Goal: Task Accomplishment & Management: Manage account settings

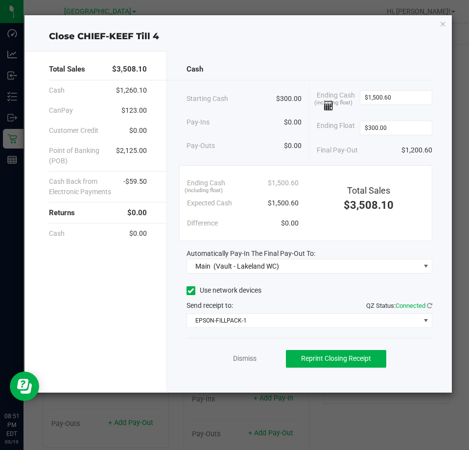
click at [448, 26] on div "Close CHIEF-KEEF Till 4 Total Sales $3,508.10 Cash $1,260.10 CanPay $123.00 Cus…" at bounding box center [238, 203] width 428 height 377
click at [446, 25] on icon "button" at bounding box center [443, 24] width 7 height 12
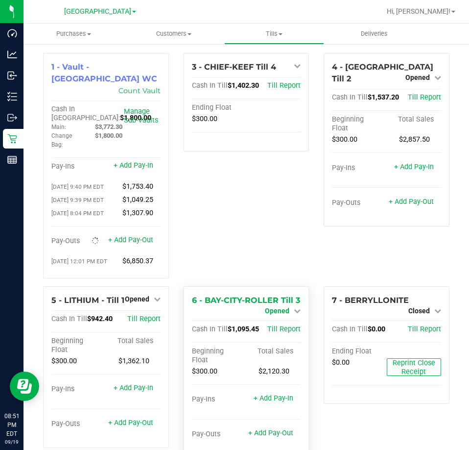
click at [282, 307] on span "Opened" at bounding box center [277, 311] width 24 height 8
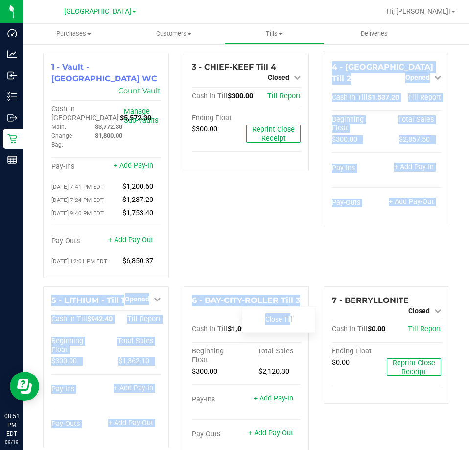
drag, startPoint x: 284, startPoint y: 315, endPoint x: 284, endPoint y: 250, distance: 64.2
click at [284, 250] on div "1 - Vault - Lakeland WC Count Vault Cash In Vault: $5,572.30 Main: $3,772.30 Ch…" at bounding box center [246, 259] width 421 height 413
click at [284, 250] on div "3 - CHIEF-KEEF Till 4 Closed Open Till Cash In Till $300.00 Till Report Ending …" at bounding box center [246, 169] width 141 height 233
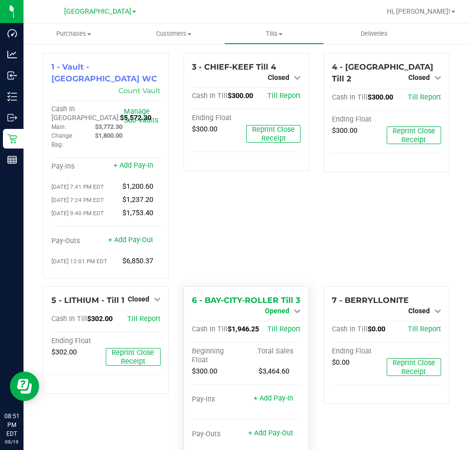
click at [285, 307] on link "Opened" at bounding box center [283, 311] width 36 height 8
click at [280, 320] on link "Close Till" at bounding box center [279, 319] width 26 height 8
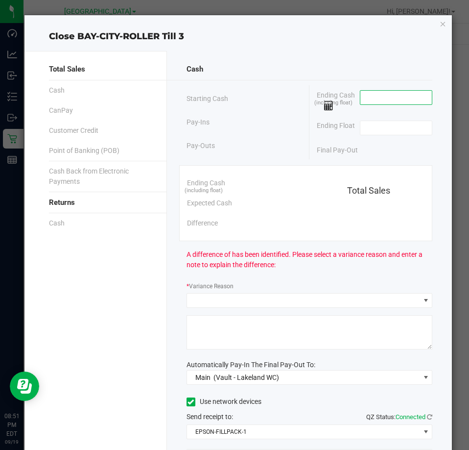
click at [368, 95] on input at bounding box center [397, 98] width 72 height 14
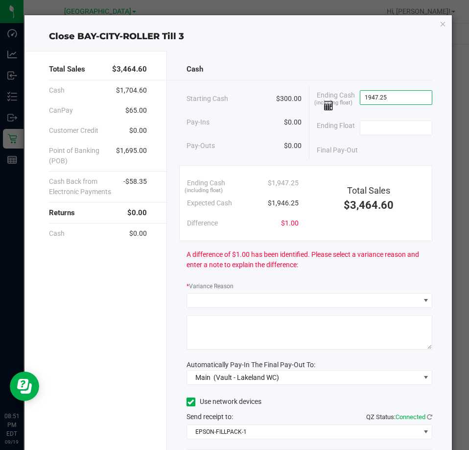
click at [372, 97] on input "1947.25" at bounding box center [397, 98] width 72 height 14
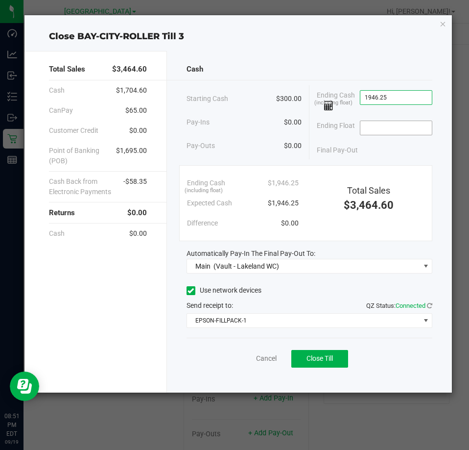
type input "$1,946.25"
click at [381, 128] on input at bounding box center [397, 128] width 72 height 14
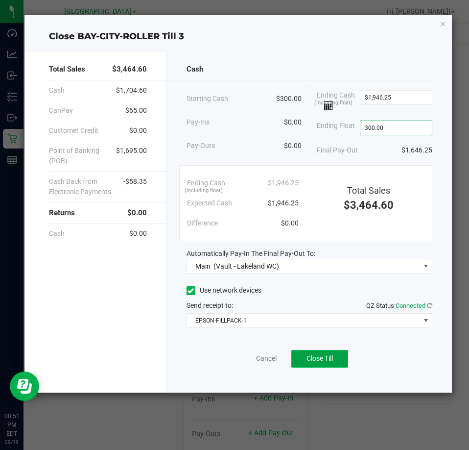
type input "$300.00"
click at [320, 355] on span "Close Till" at bounding box center [320, 358] width 26 height 8
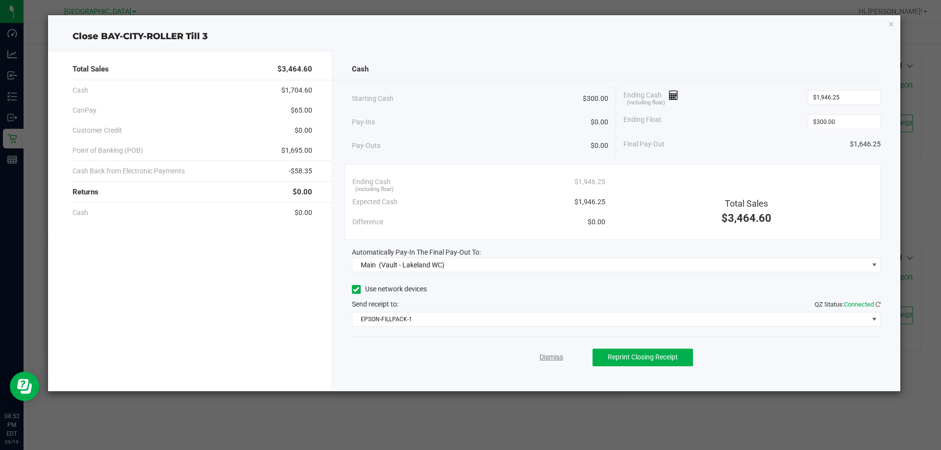
click at [469, 356] on link "Dismiss" at bounding box center [551, 357] width 24 height 10
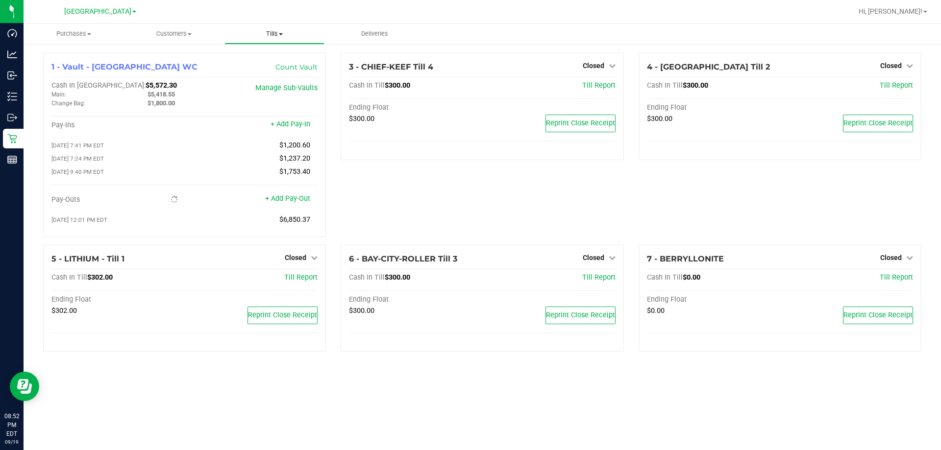
click at [261, 25] on uib-tab-heading "Tills Manage tills Reconcile e-payments" at bounding box center [274, 34] width 99 height 20
click at [269, 67] on span "Reconcile e-payments" at bounding box center [272, 71] width 97 height 8
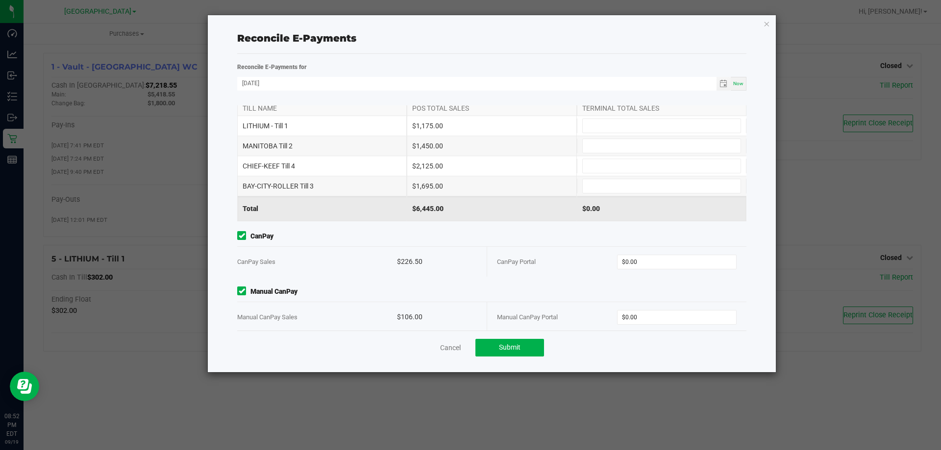
scroll to position [30, 0]
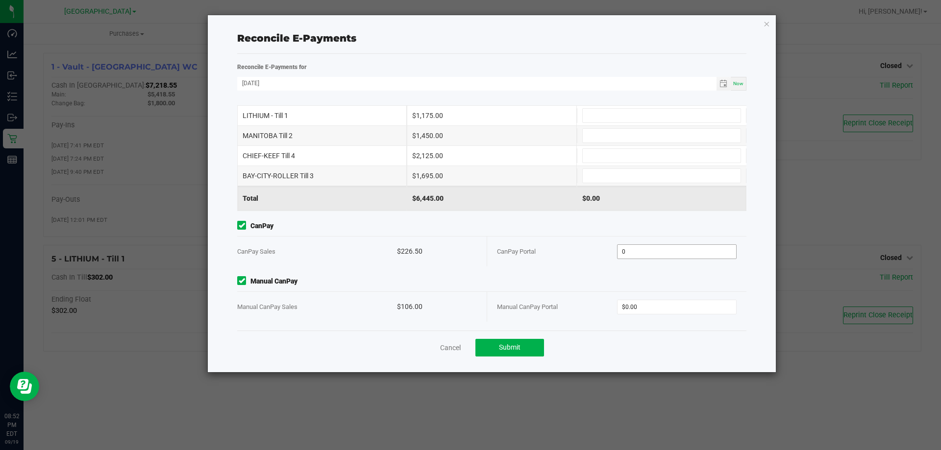
click at [469, 252] on input "0" at bounding box center [676, 252] width 119 height 14
type input "$226.50"
click at [469, 309] on input "0" at bounding box center [676, 307] width 119 height 14
type input "$106.00"
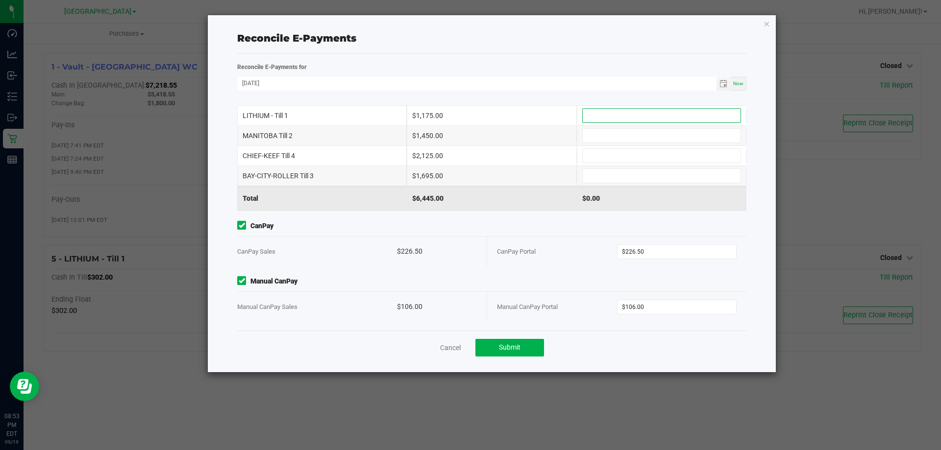
click at [469, 122] on input at bounding box center [661, 116] width 158 height 14
click at [469, 132] on input at bounding box center [661, 136] width 158 height 14
type input "$1,450.00"
click at [469, 158] on input at bounding box center [661, 156] width 158 height 14
type input "$2,125.00"
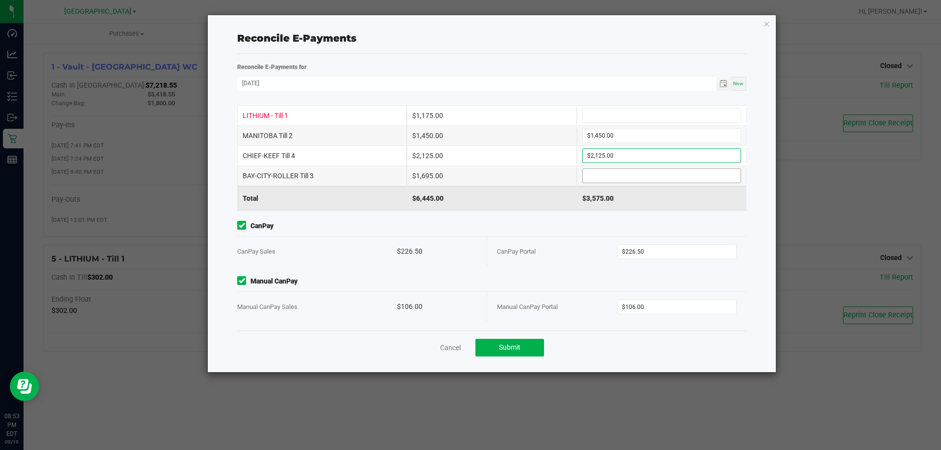
click at [469, 173] on input at bounding box center [661, 176] width 158 height 14
type input "$1,695.00"
click at [469, 116] on input at bounding box center [661, 116] width 158 height 14
type input "$1,175.00"
click at [469, 339] on div "Cancel Submit" at bounding box center [491, 348] width 509 height 34
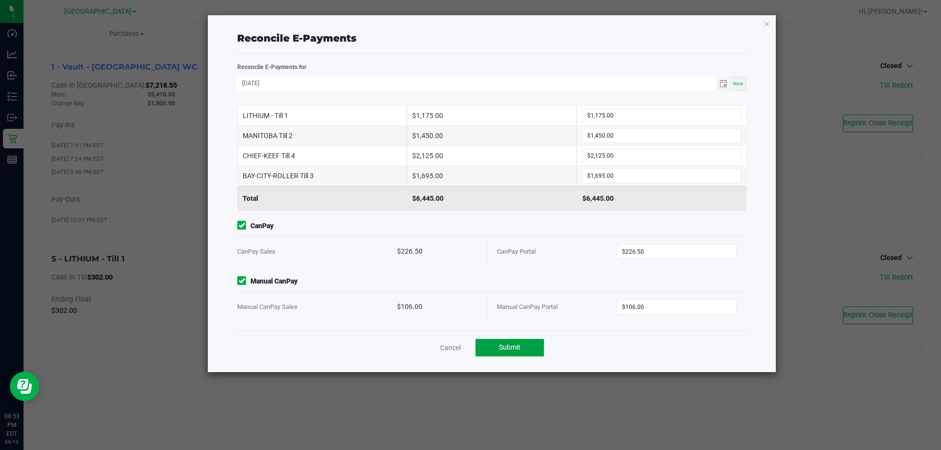
click at [469, 342] on button "Submit" at bounding box center [509, 348] width 69 height 18
